Goal: Find specific page/section: Find specific page/section

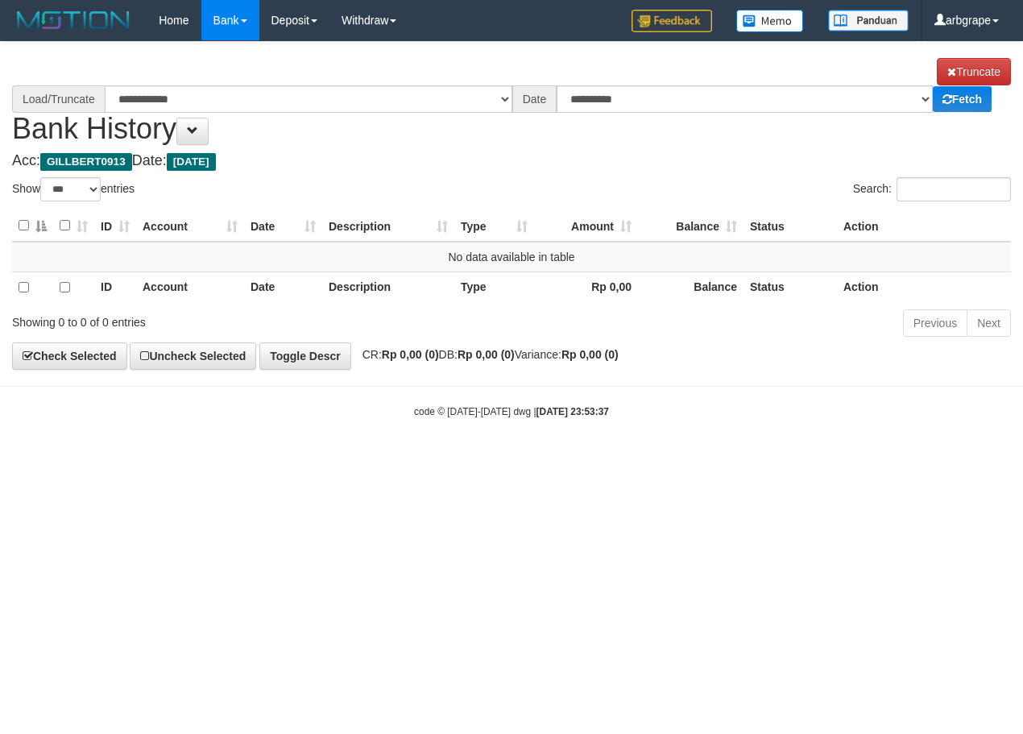
select select "***"
select select "****"
